Goal: Transaction & Acquisition: Obtain resource

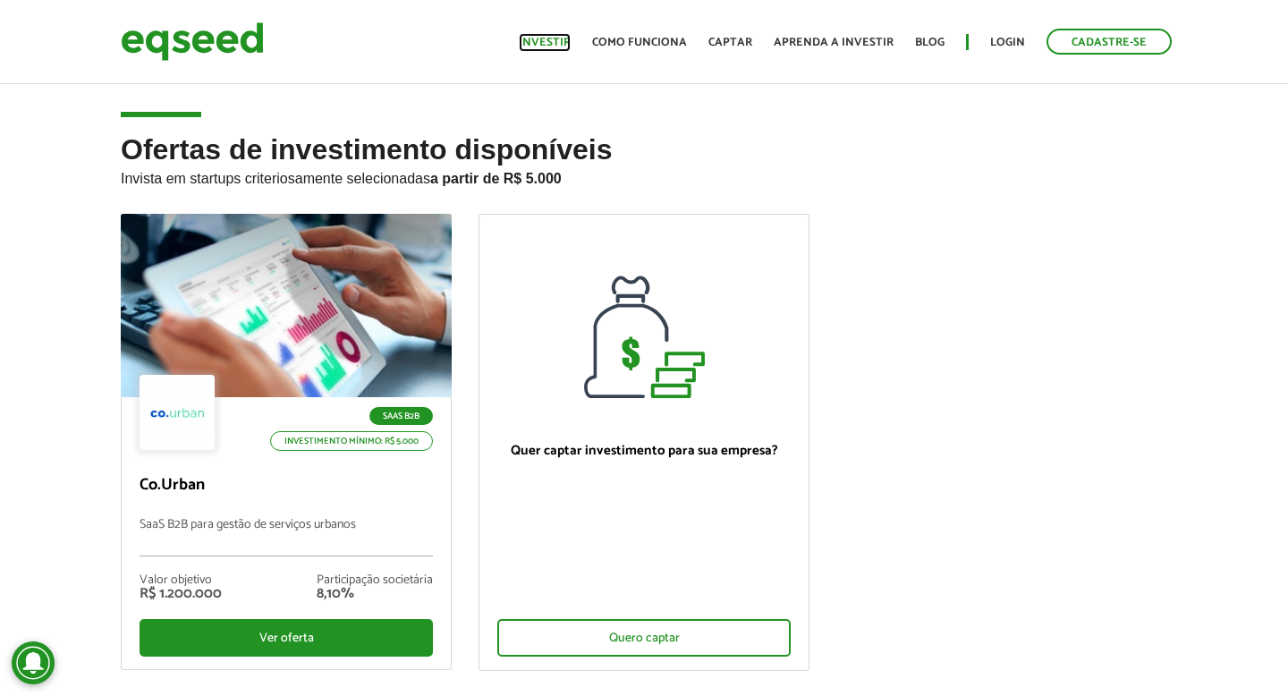
click at [547, 39] on link "Investir" at bounding box center [545, 43] width 52 height 12
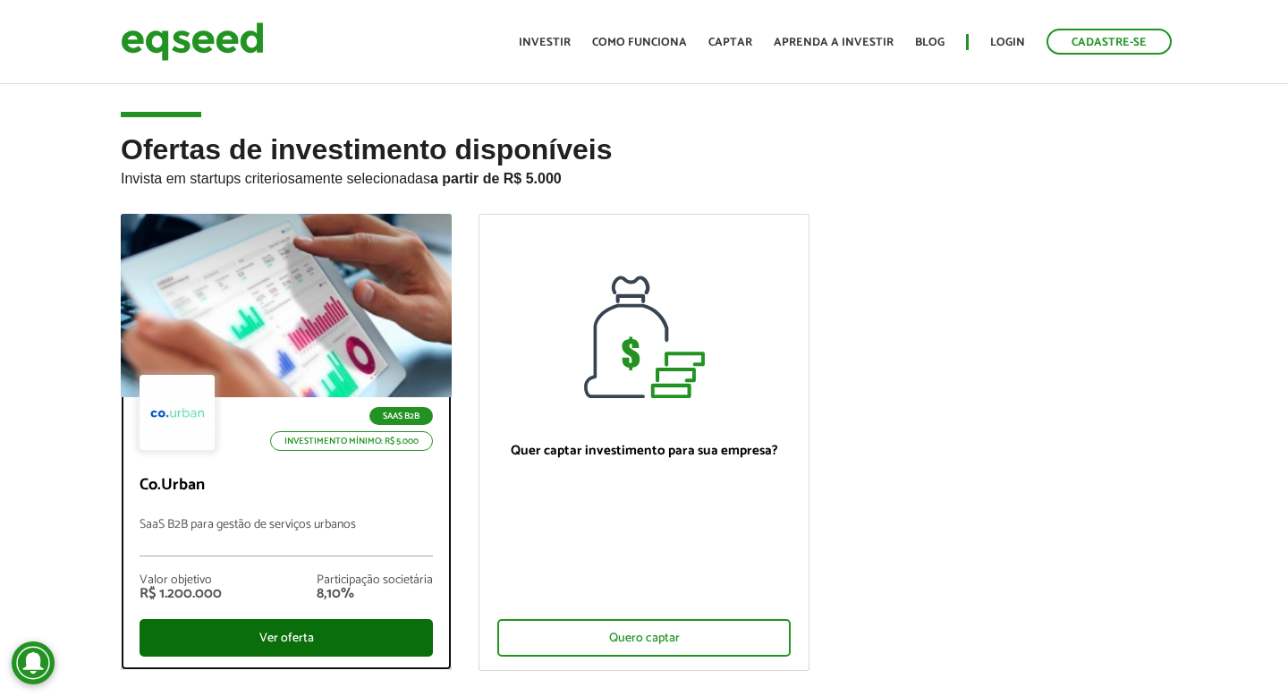
click at [370, 626] on div "Ver oferta" at bounding box center [286, 638] width 293 height 38
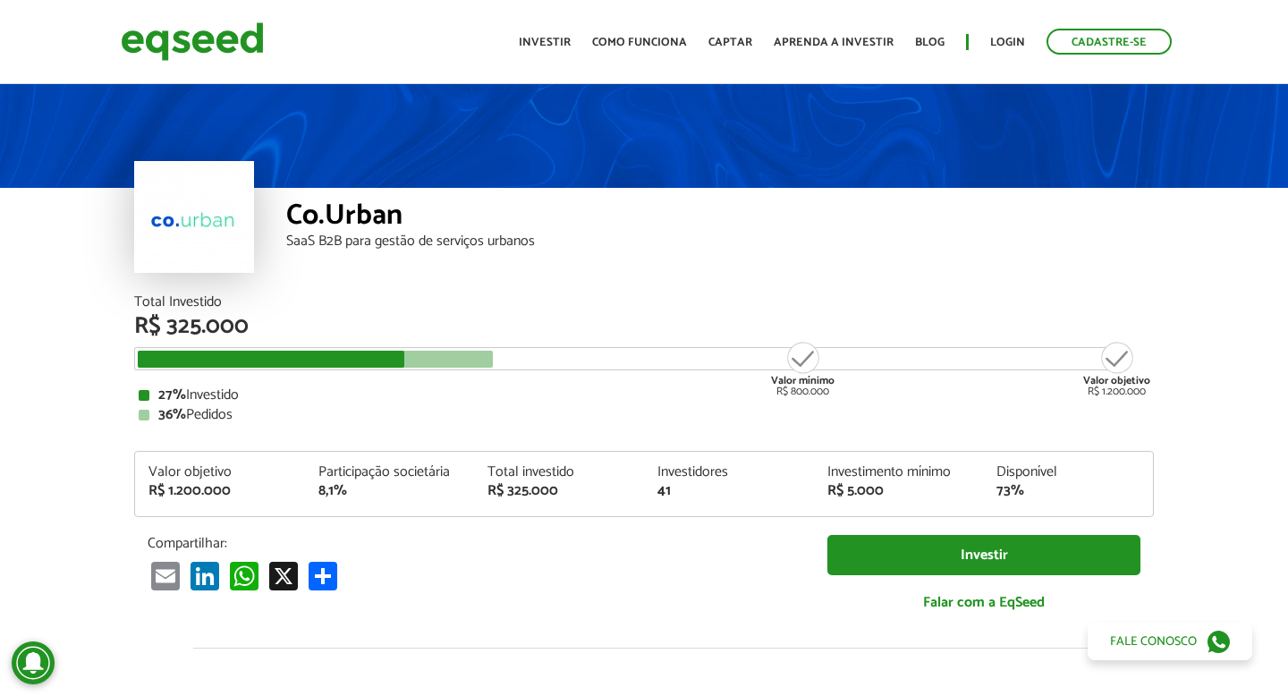
click at [111, 373] on article "Co.Urban SaaS B2B para gestão de serviços urbanos Total Investido R$ 325.000 Va…" at bounding box center [644, 669] width 1288 height 1177
